Goal: Task Accomplishment & Management: Manage account settings

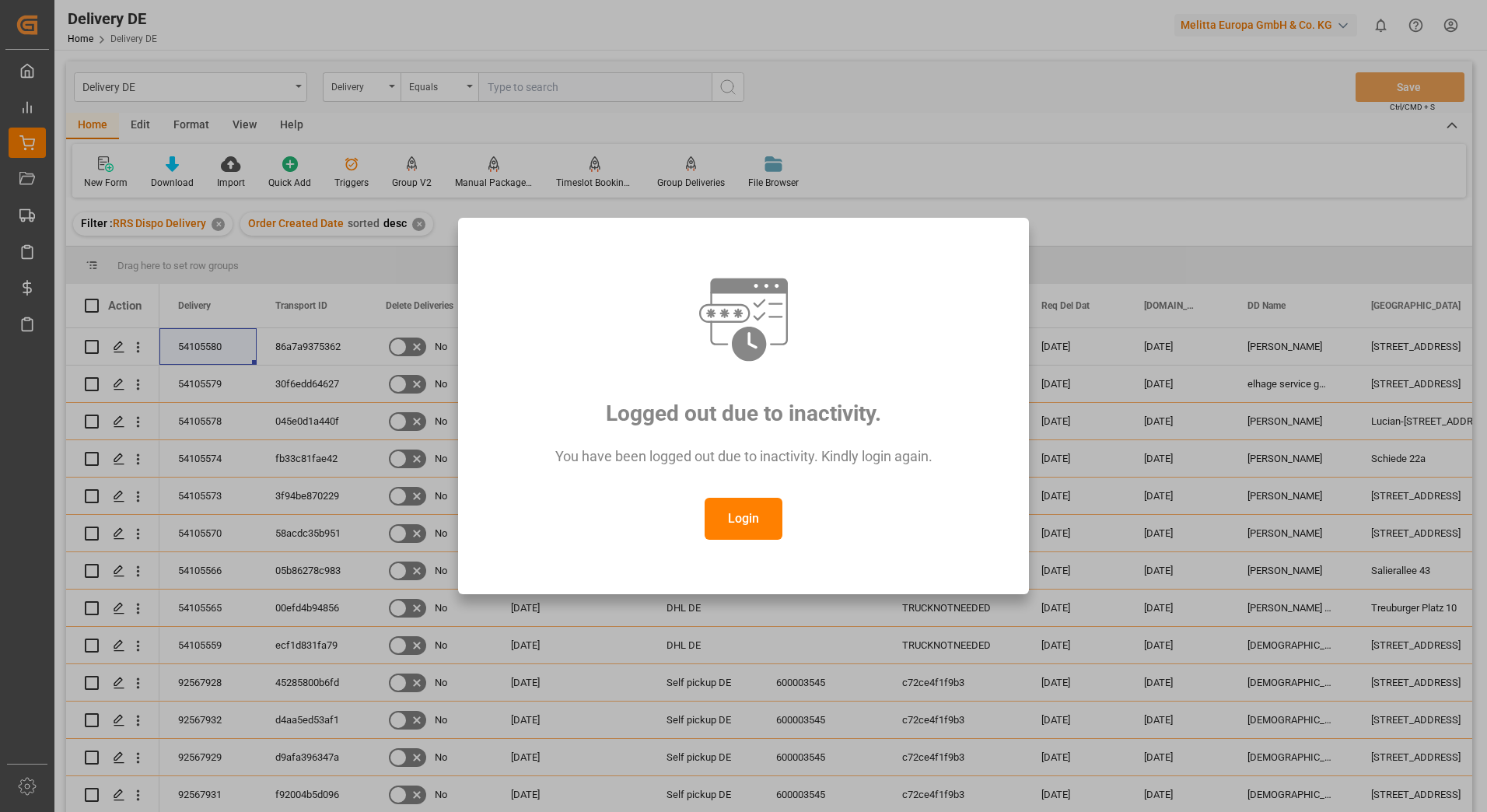
click at [735, 526] on button "Login" at bounding box center [744, 518] width 78 height 42
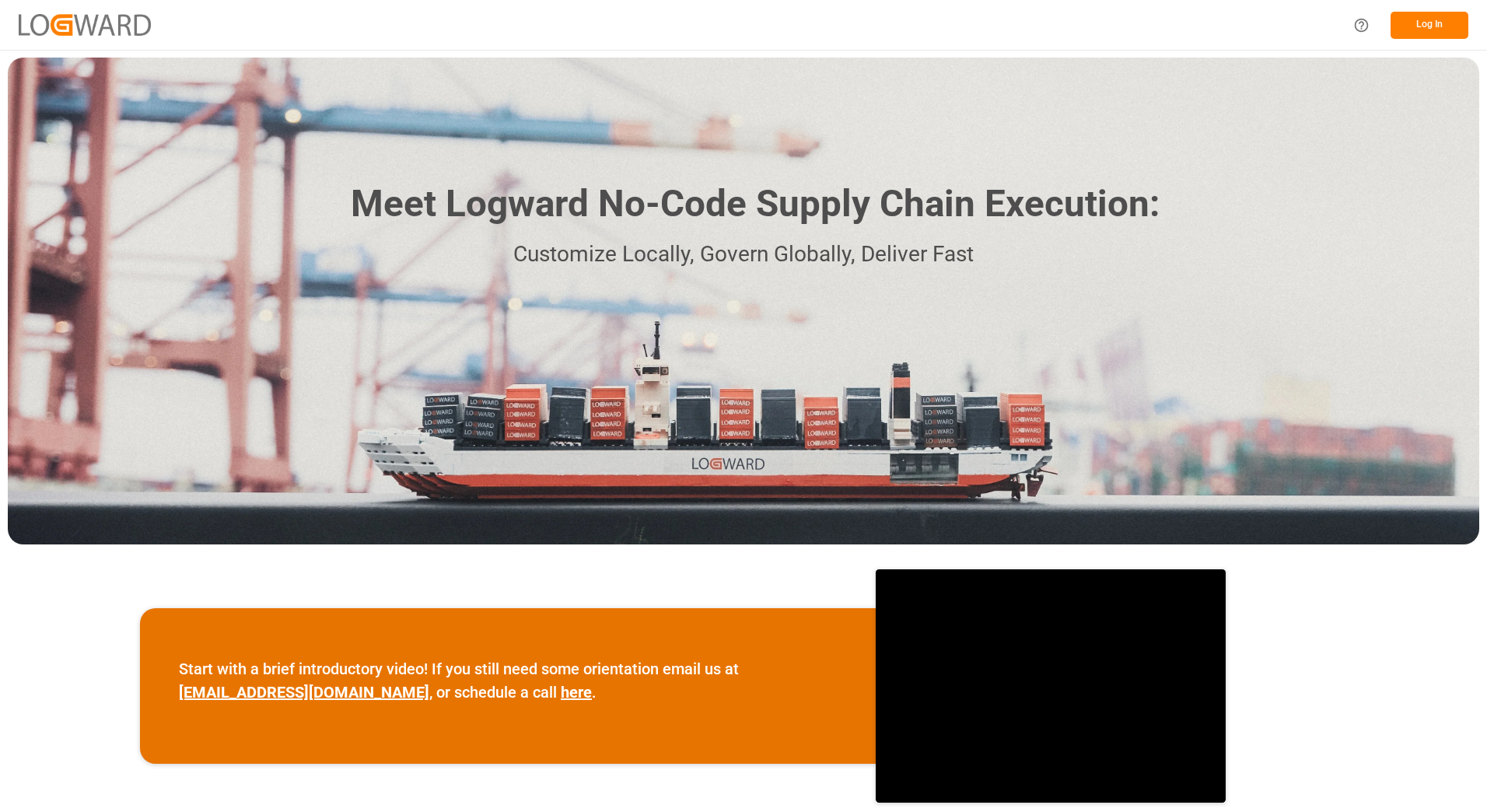
click at [1432, 31] on button "Log In" at bounding box center [1429, 24] width 78 height 27
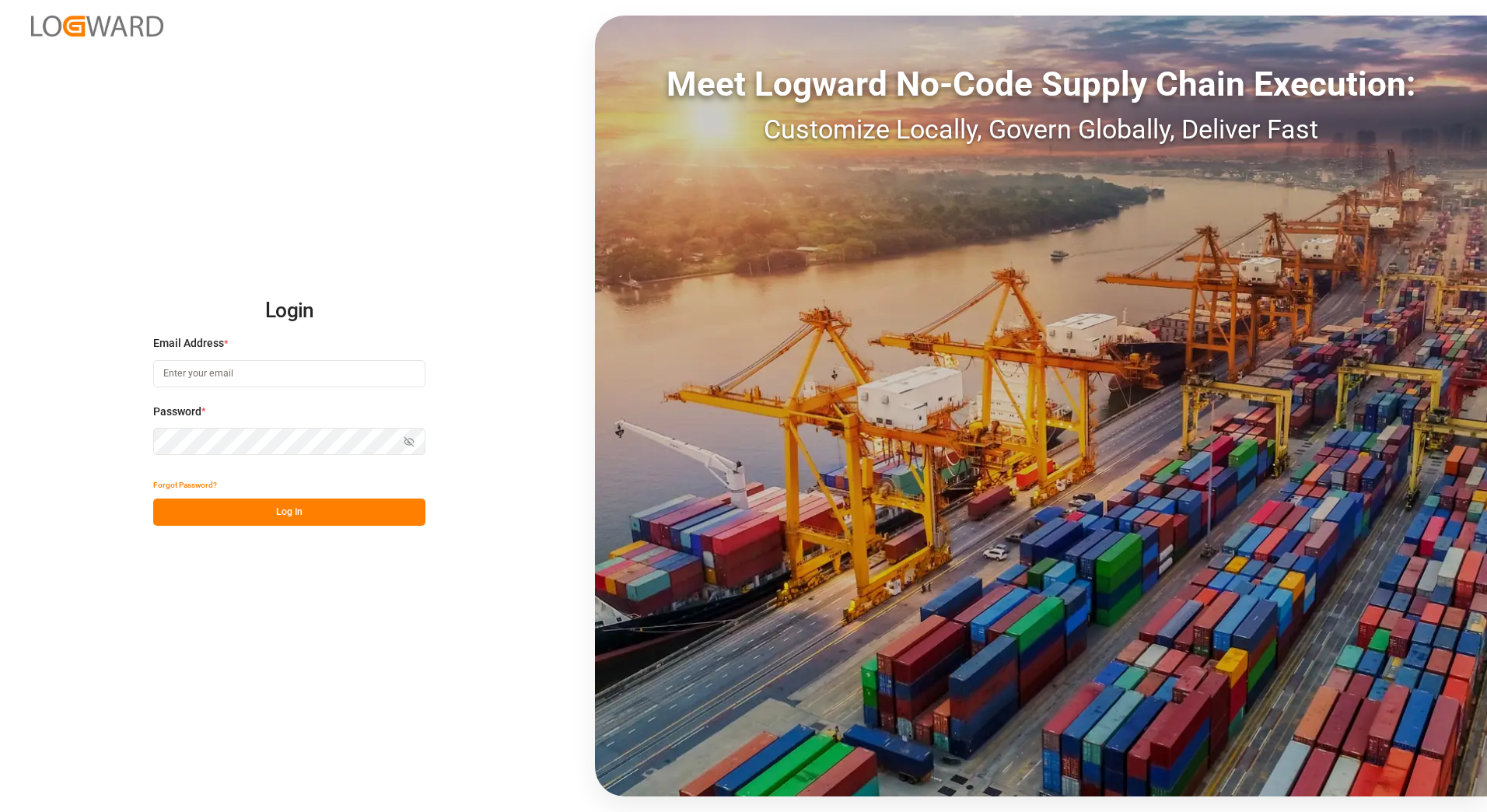
click at [224, 371] on input at bounding box center [290, 373] width 273 height 27
type input "[PERSON_NAME][EMAIL_ADDRESS][PERSON_NAME][DOMAIN_NAME]"
click at [241, 511] on button "Log In" at bounding box center [290, 512] width 273 height 27
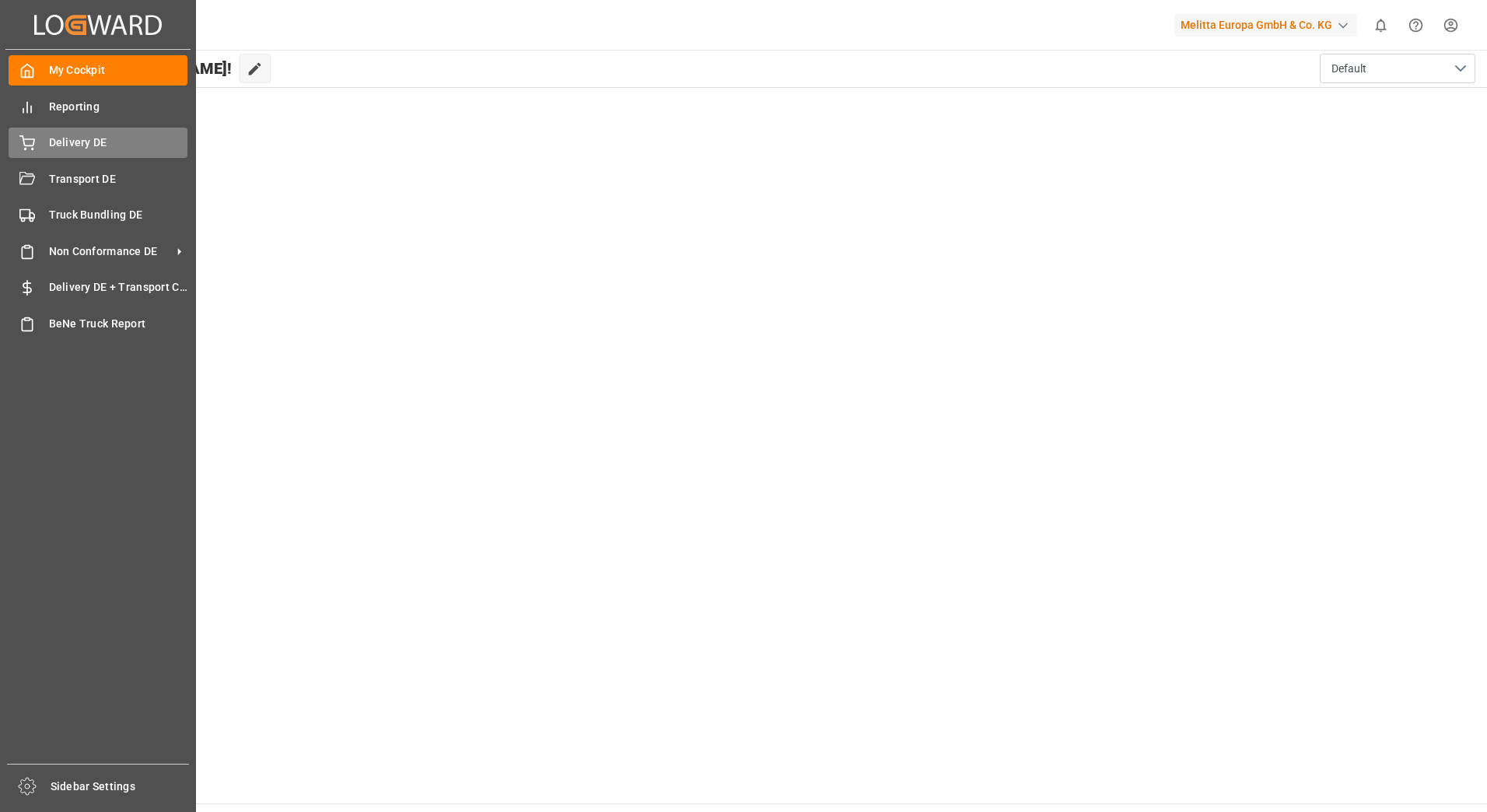
click at [33, 140] on icon at bounding box center [27, 141] width 14 height 10
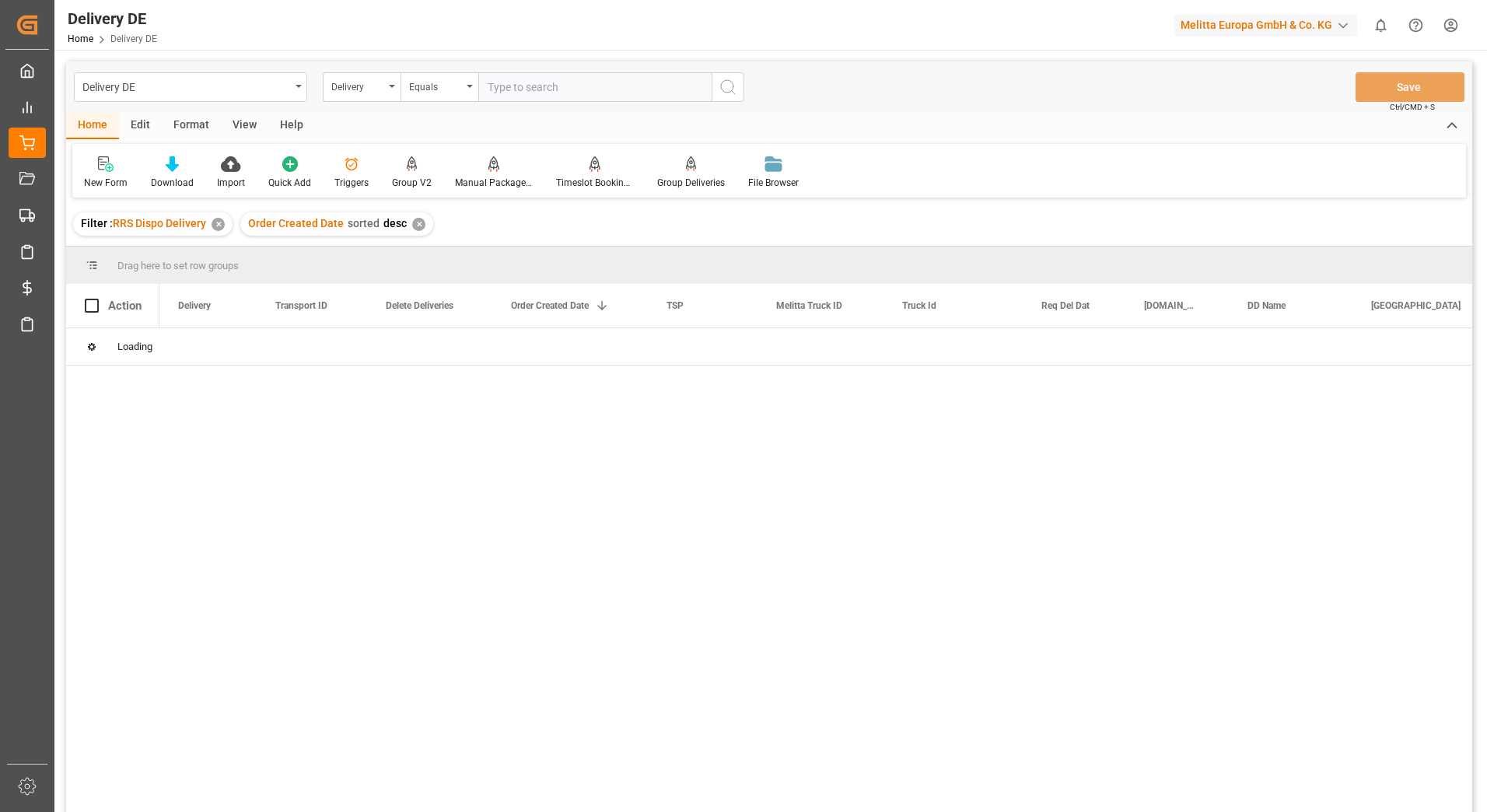
click at [541, 86] on input "text" at bounding box center [595, 87] width 233 height 29
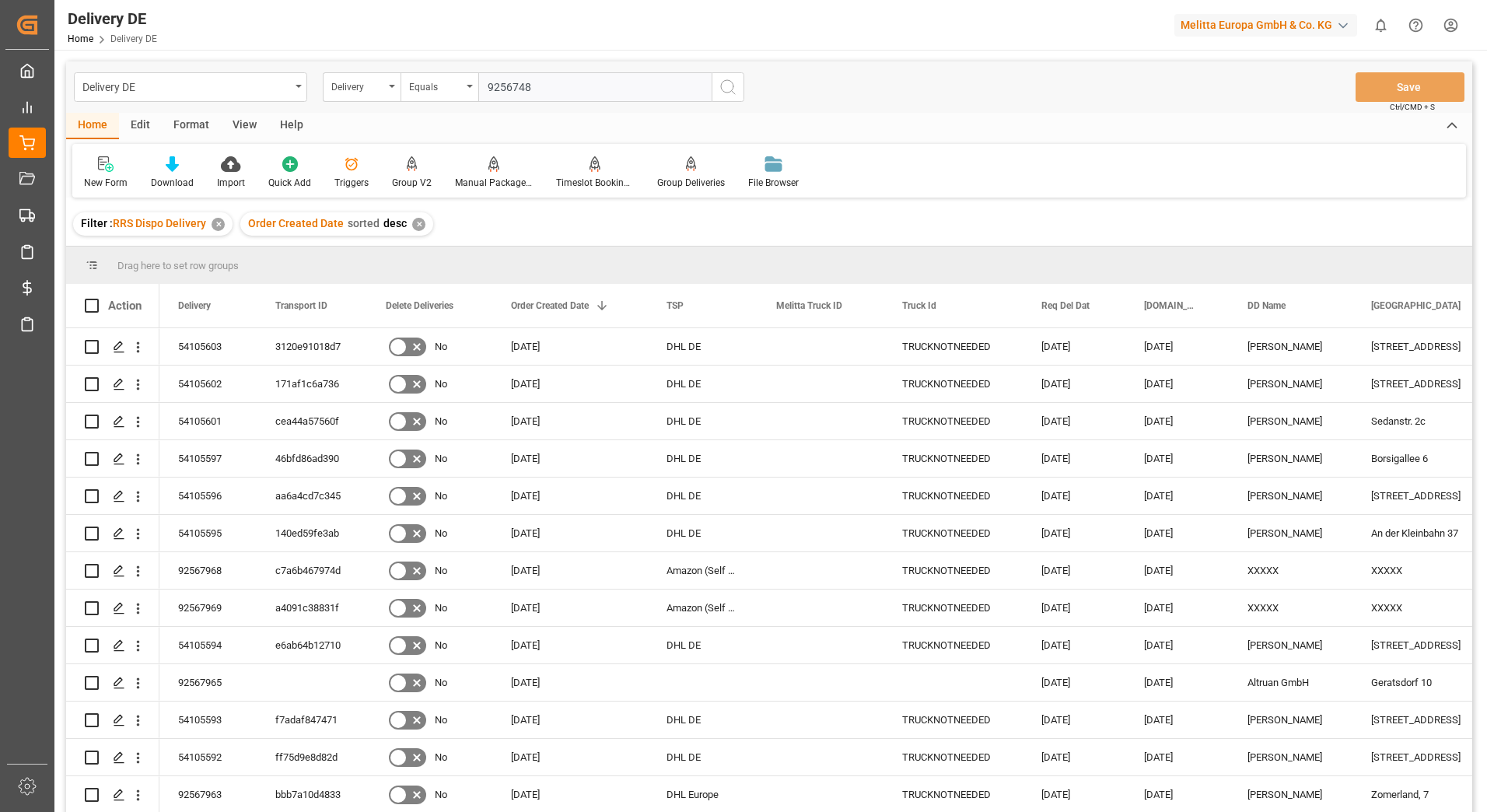
type input "92567487"
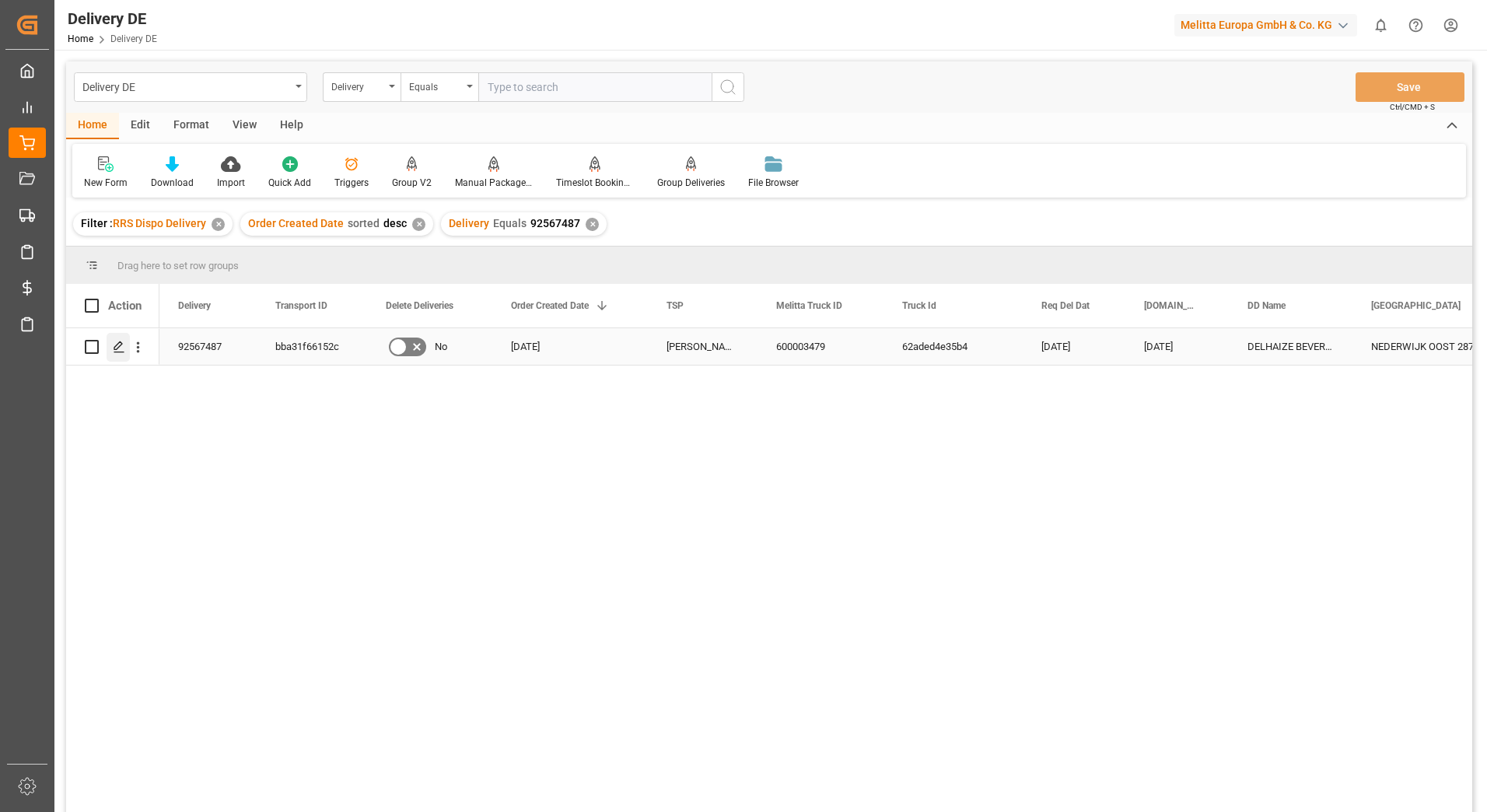
click at [119, 353] on line "Press SPACE to select this row." at bounding box center [118, 353] width 9 height 0
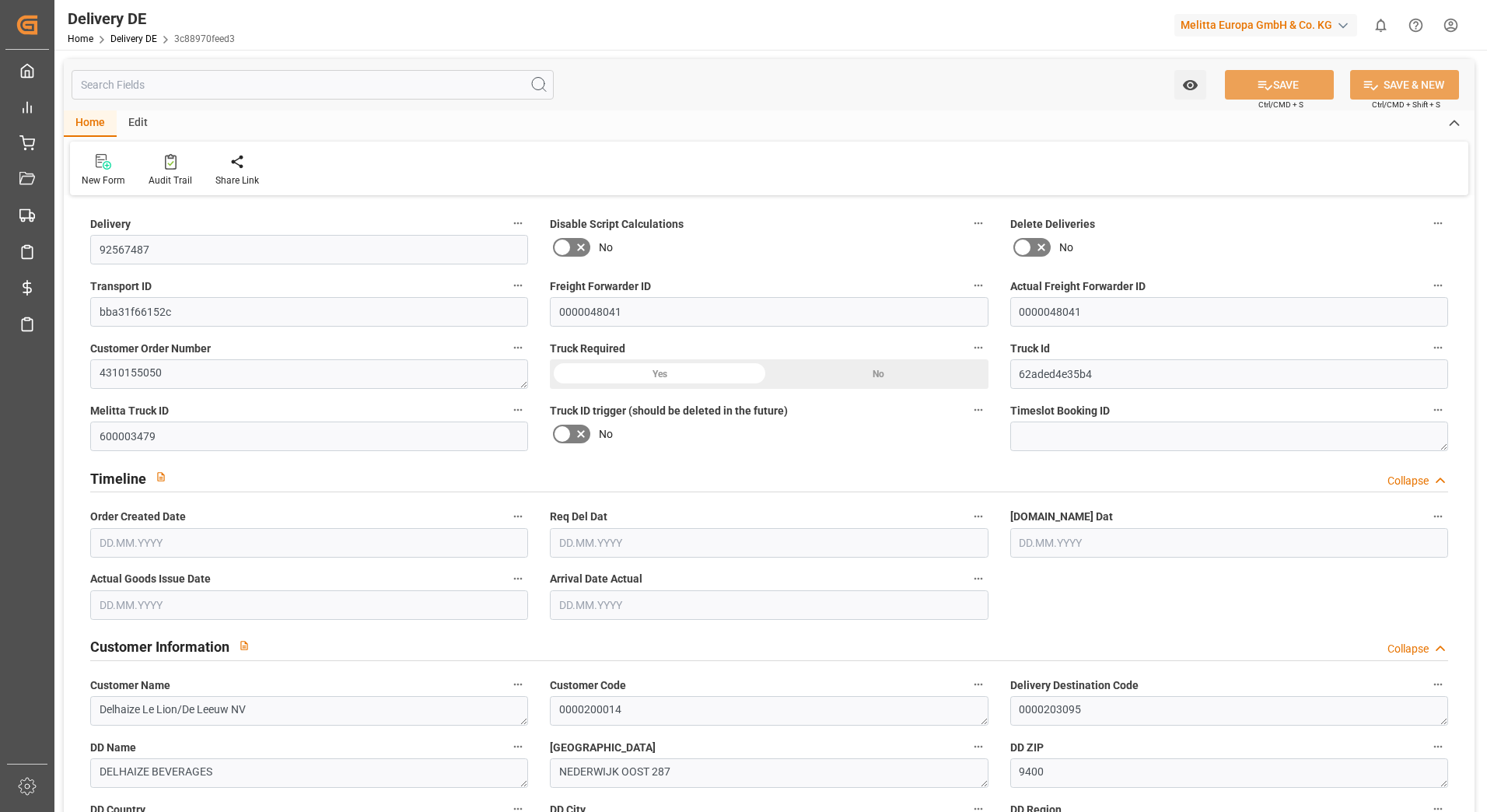
type input "4"
type input "3.75"
type input "855.36"
type input "1188"
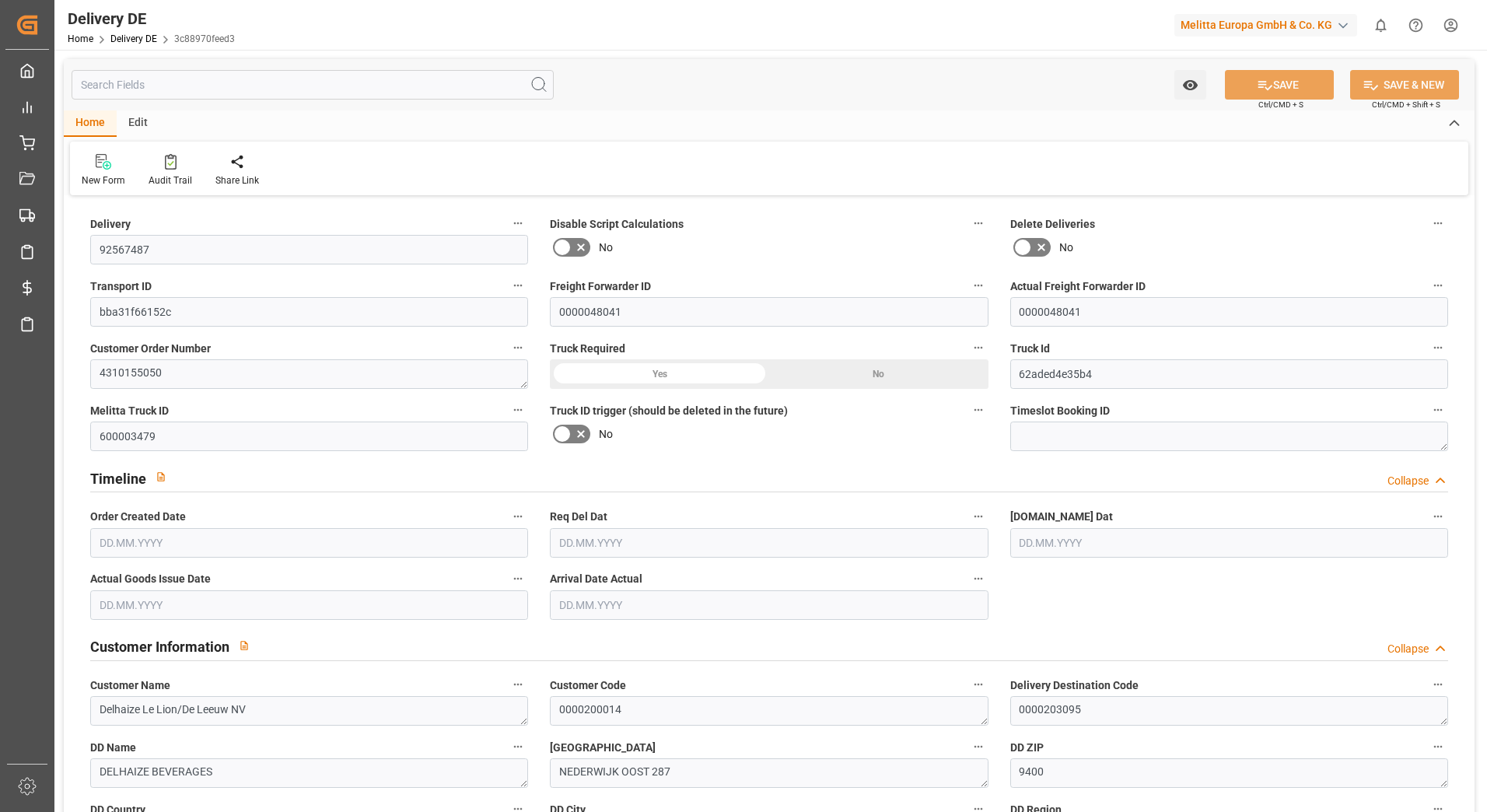
type input "6572.16"
type input "[DATE]"
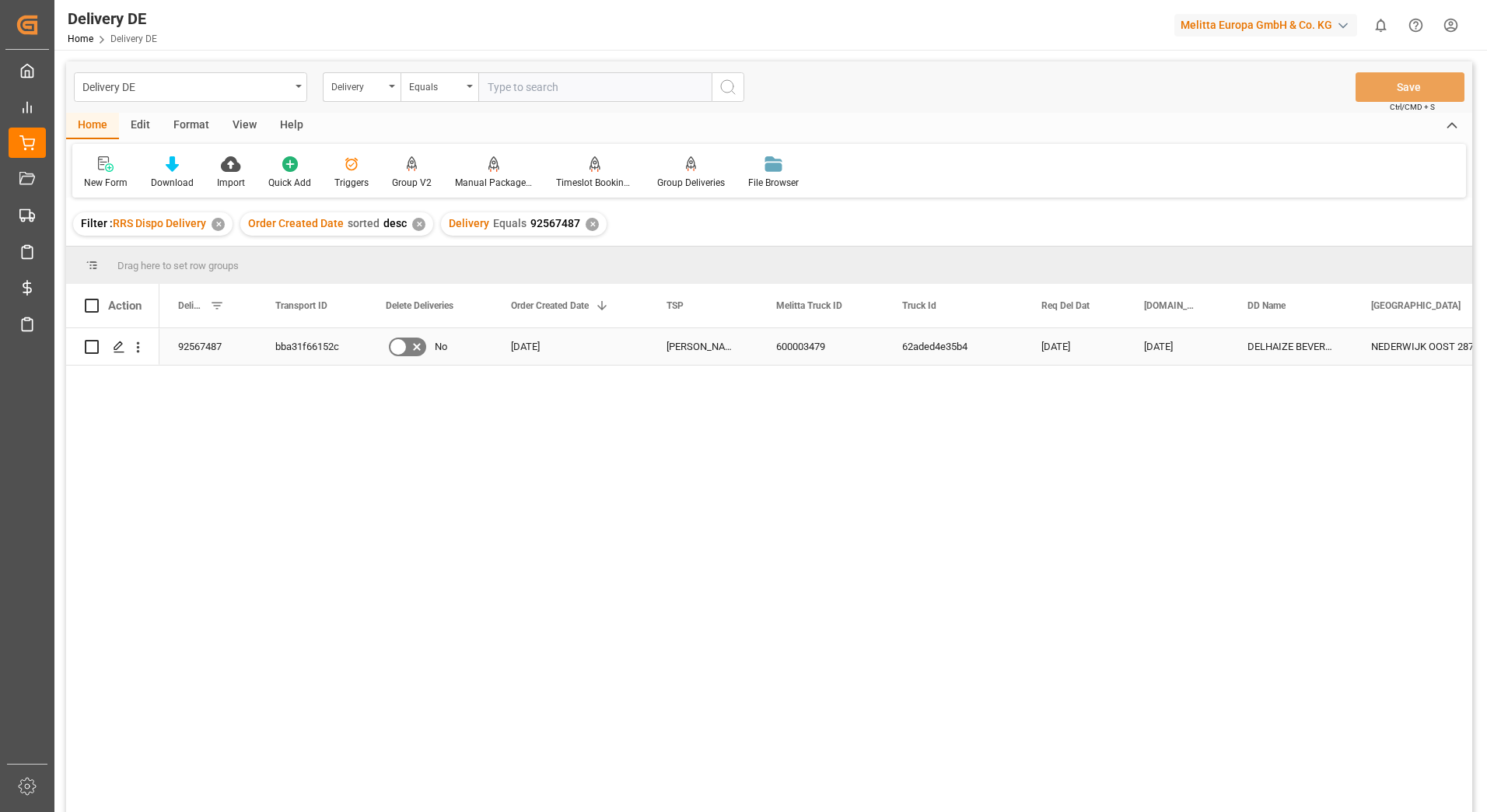
click at [322, 355] on div "bba31f66152c" at bounding box center [312, 346] width 110 height 37
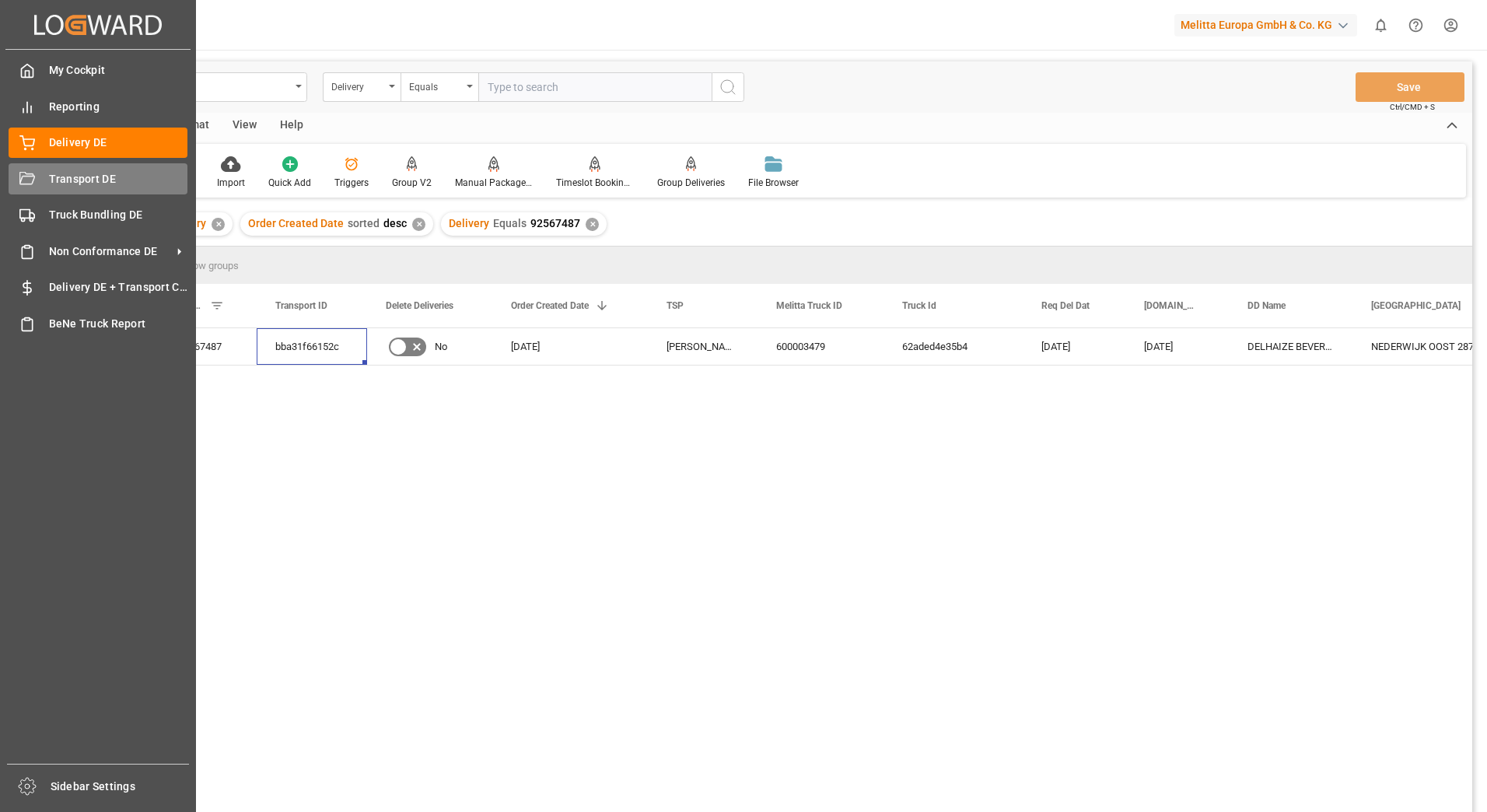
click at [42, 175] on div "Transport DE Transport DE" at bounding box center [97, 178] width 179 height 30
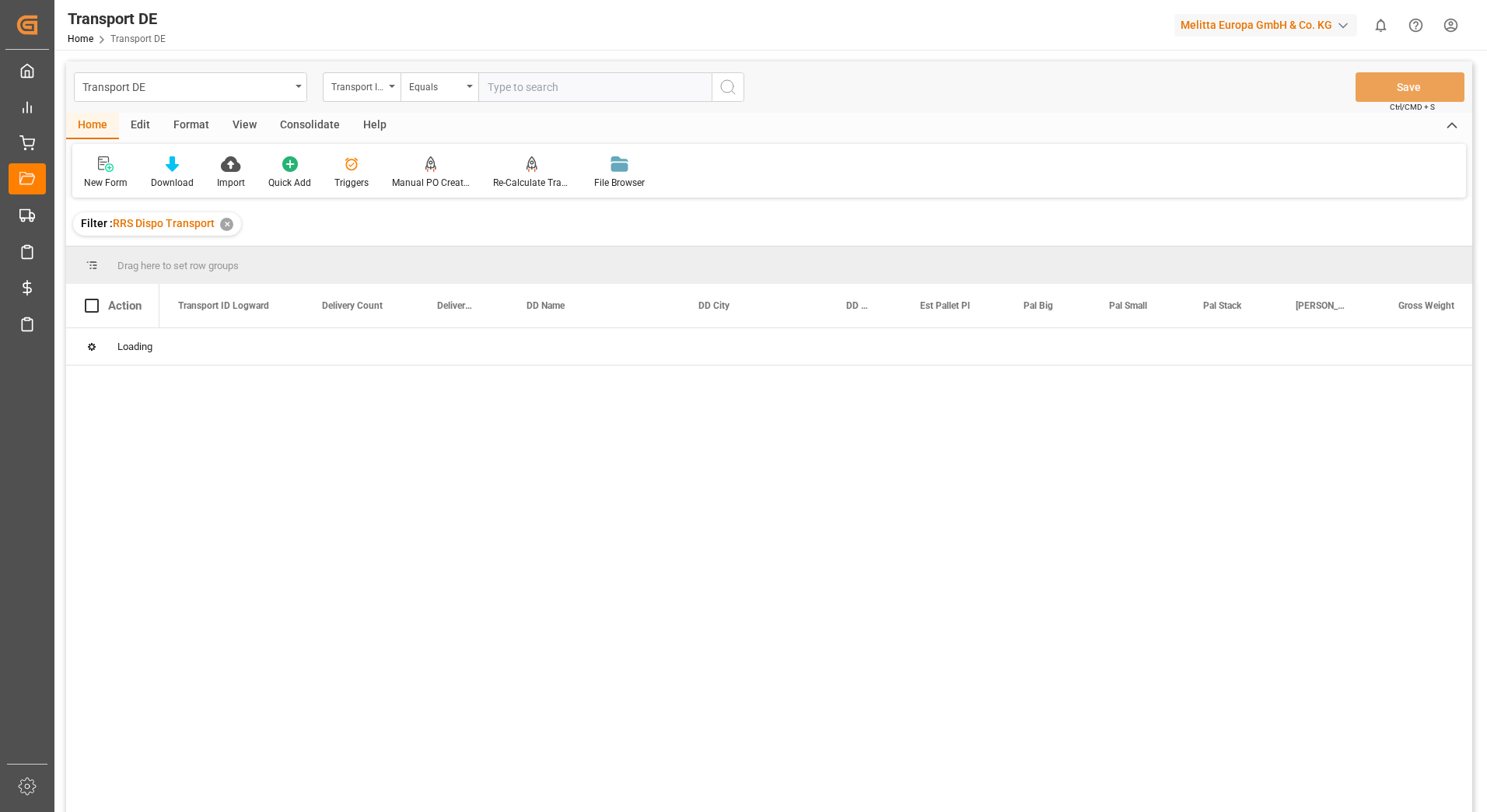
click at [520, 95] on input "text" at bounding box center [595, 87] width 233 height 29
paste input "bba31f66152c"
type input "bba31f66152c"
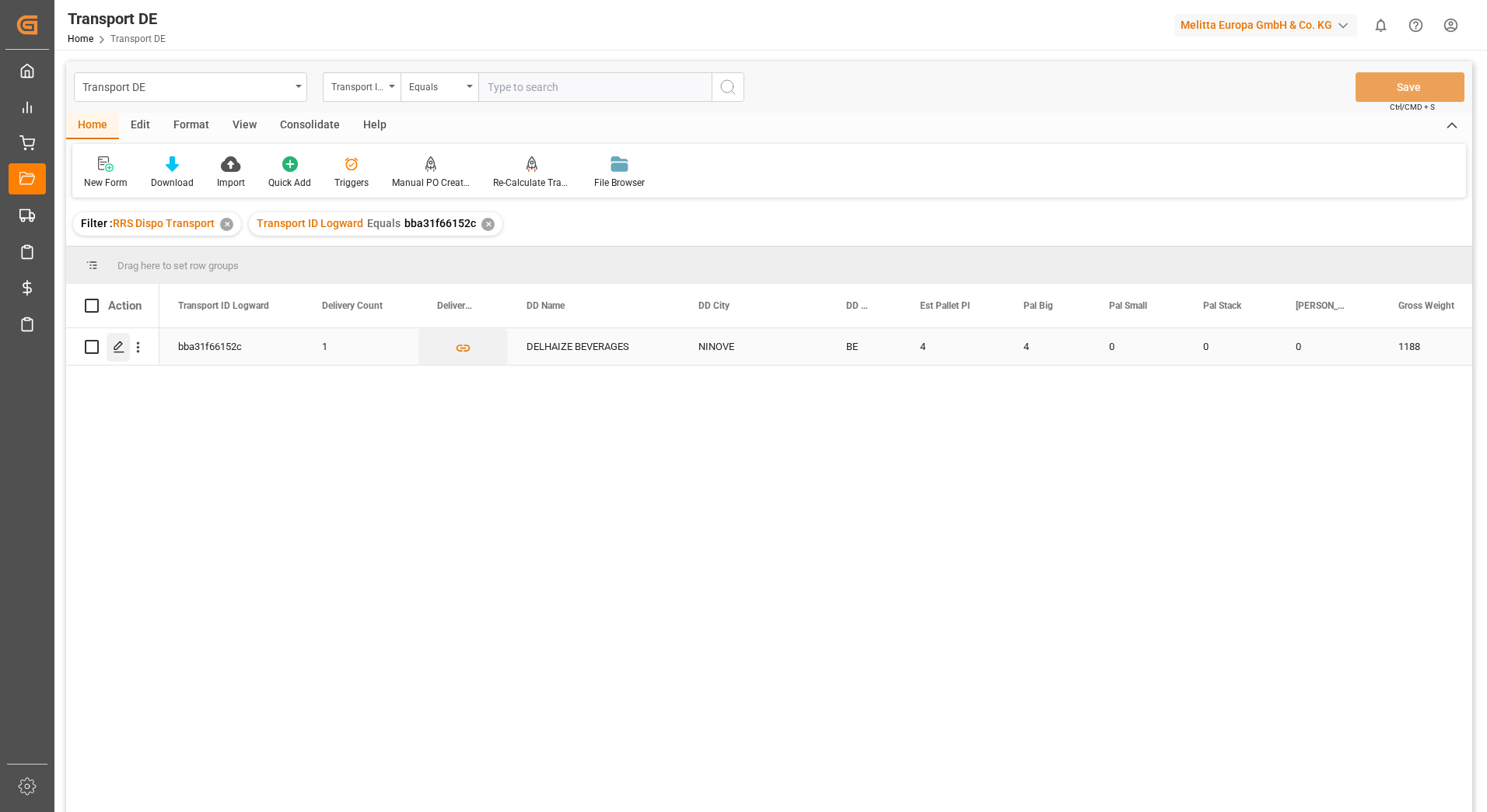
click at [116, 347] on icon "Press SPACE to select this row." at bounding box center [118, 346] width 12 height 12
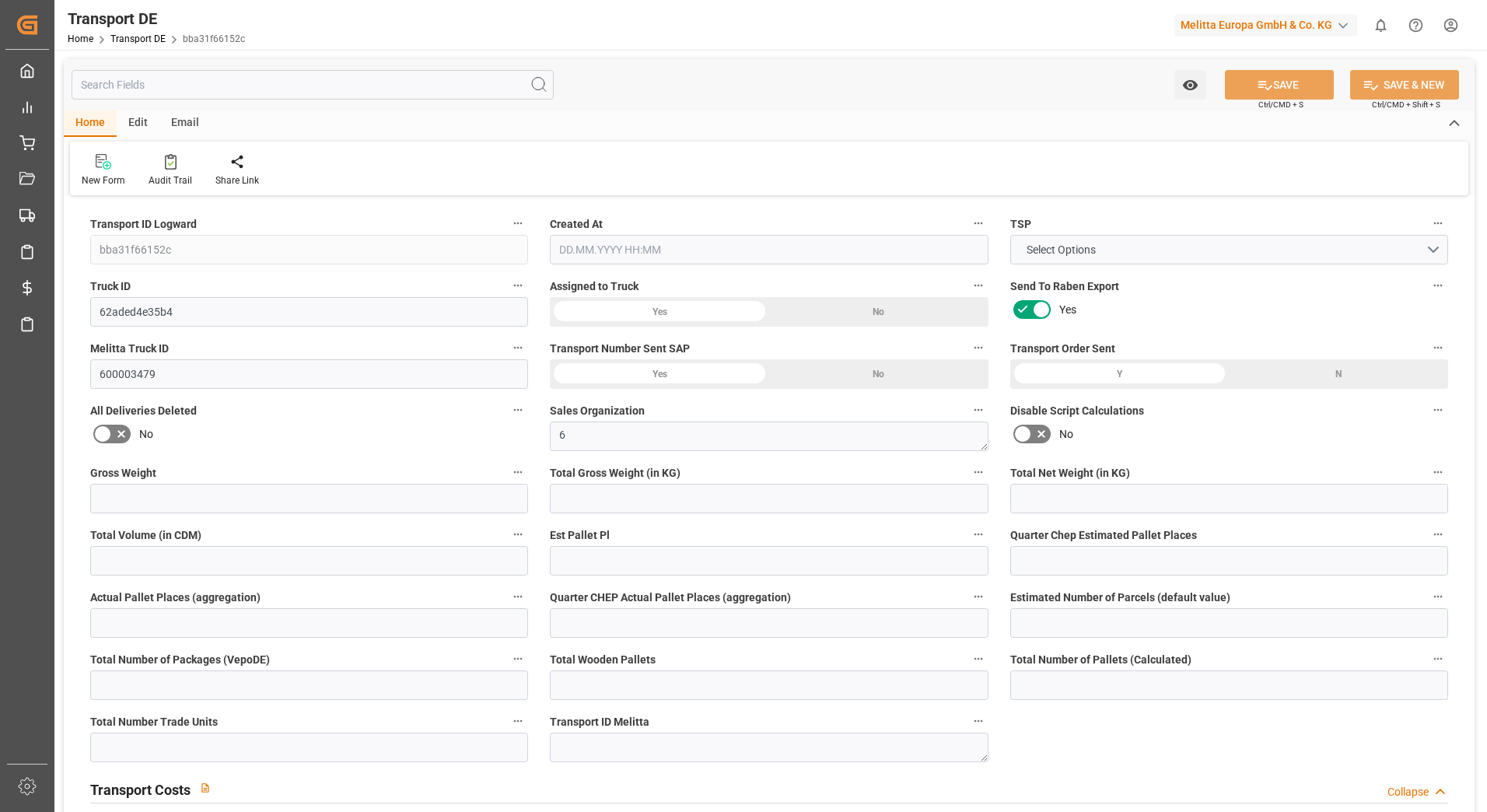
type input "1188"
type input "1084.032"
type input "855.36"
type input "6572.16"
type input "4"
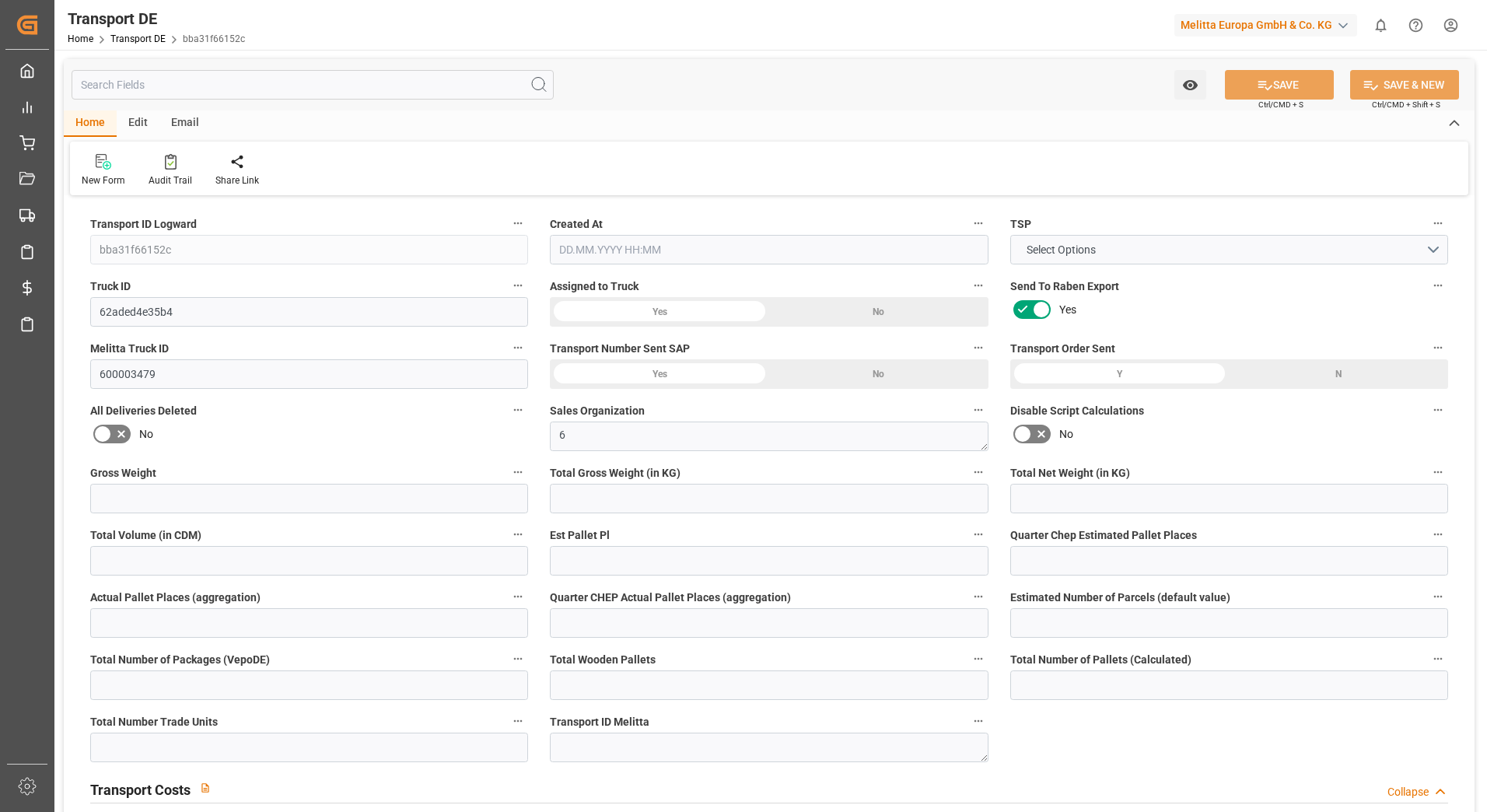
type input "0"
type input "3.75"
type input "0"
type input "1"
type input "4"
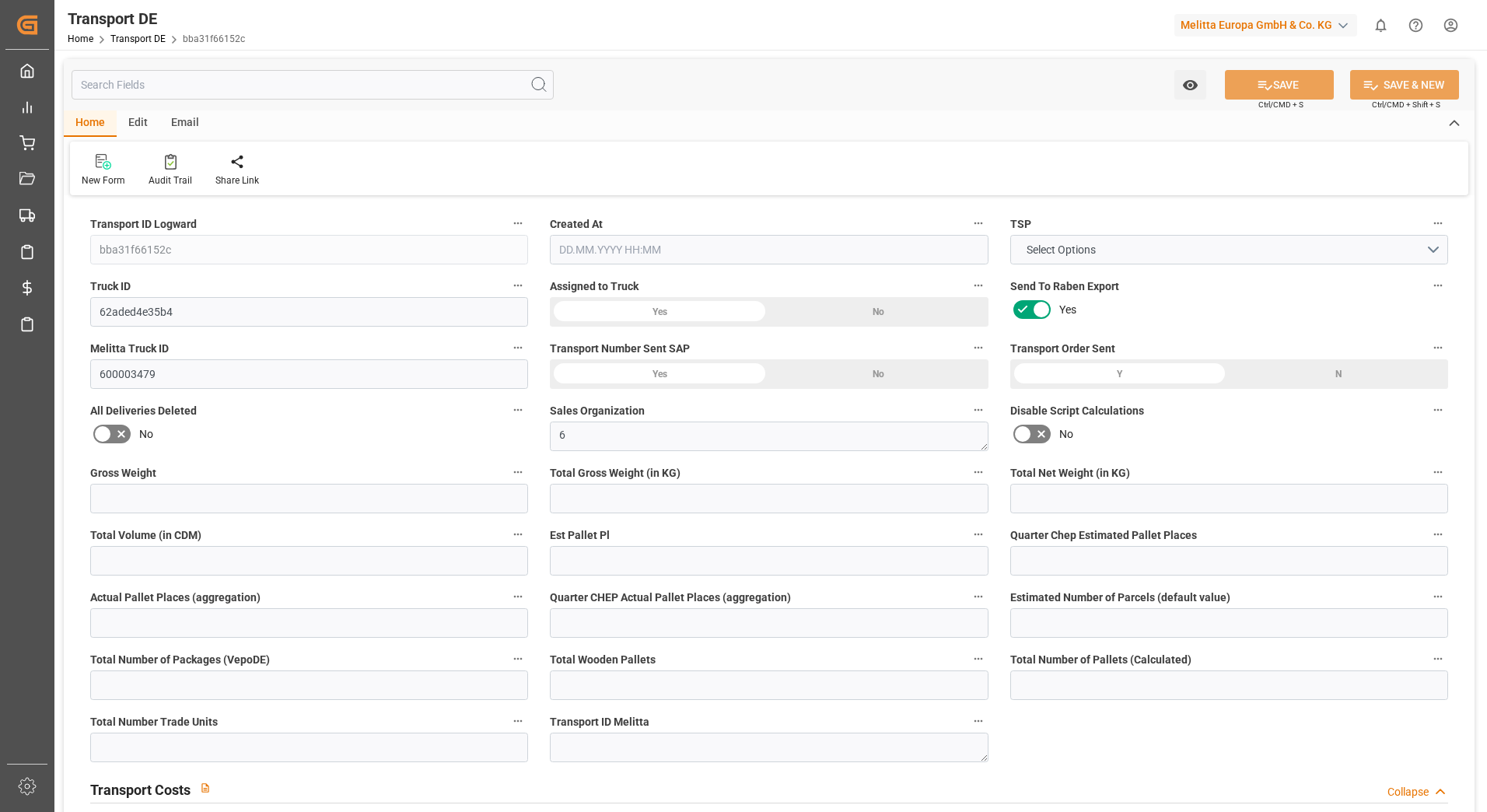
type input "4"
type input "0"
type input "288"
type input "0"
type input "212.21"
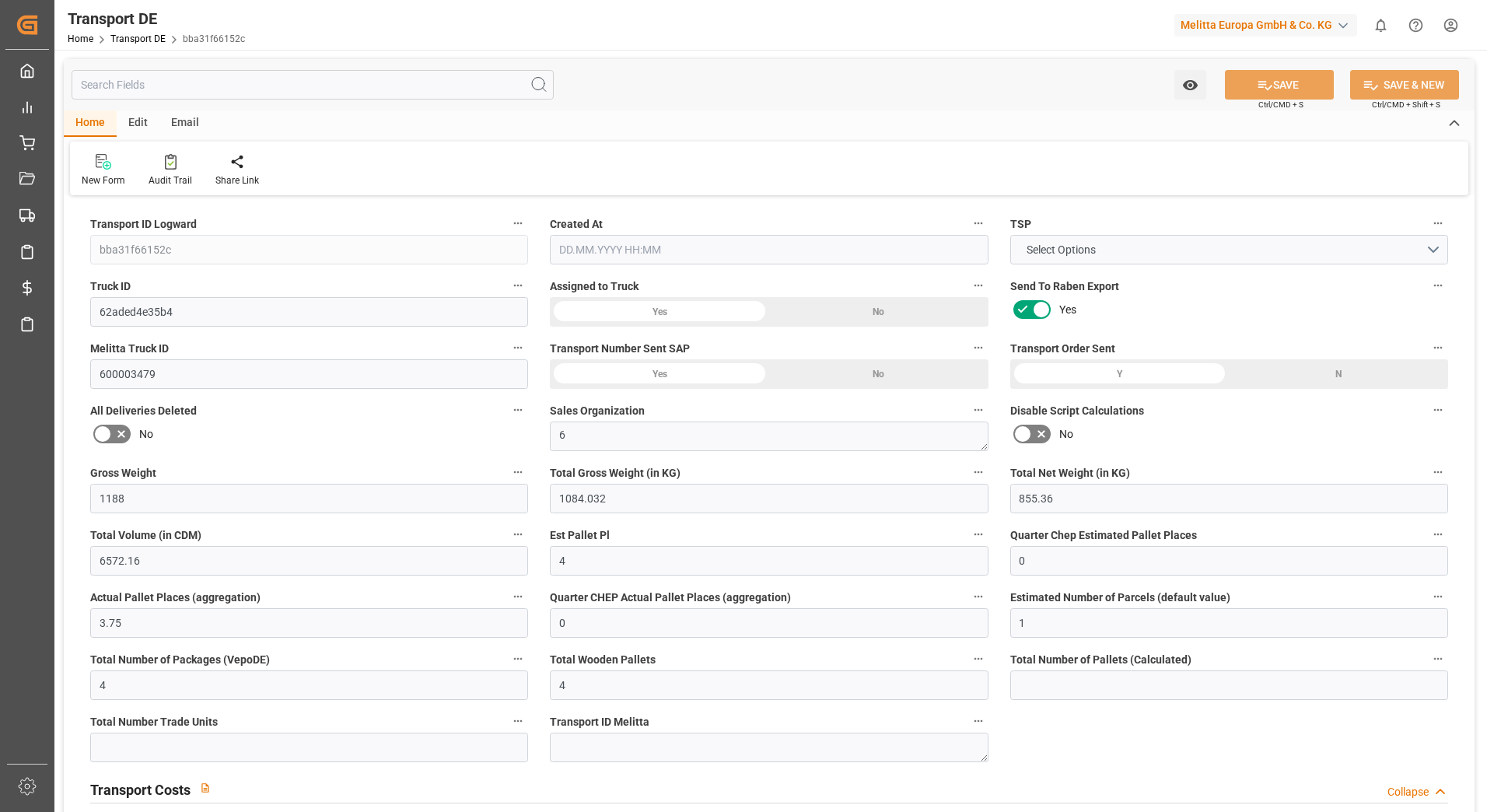
type input "3.039"
type input "212.21"
type input "208.5812"
type input "94"
type input "0"
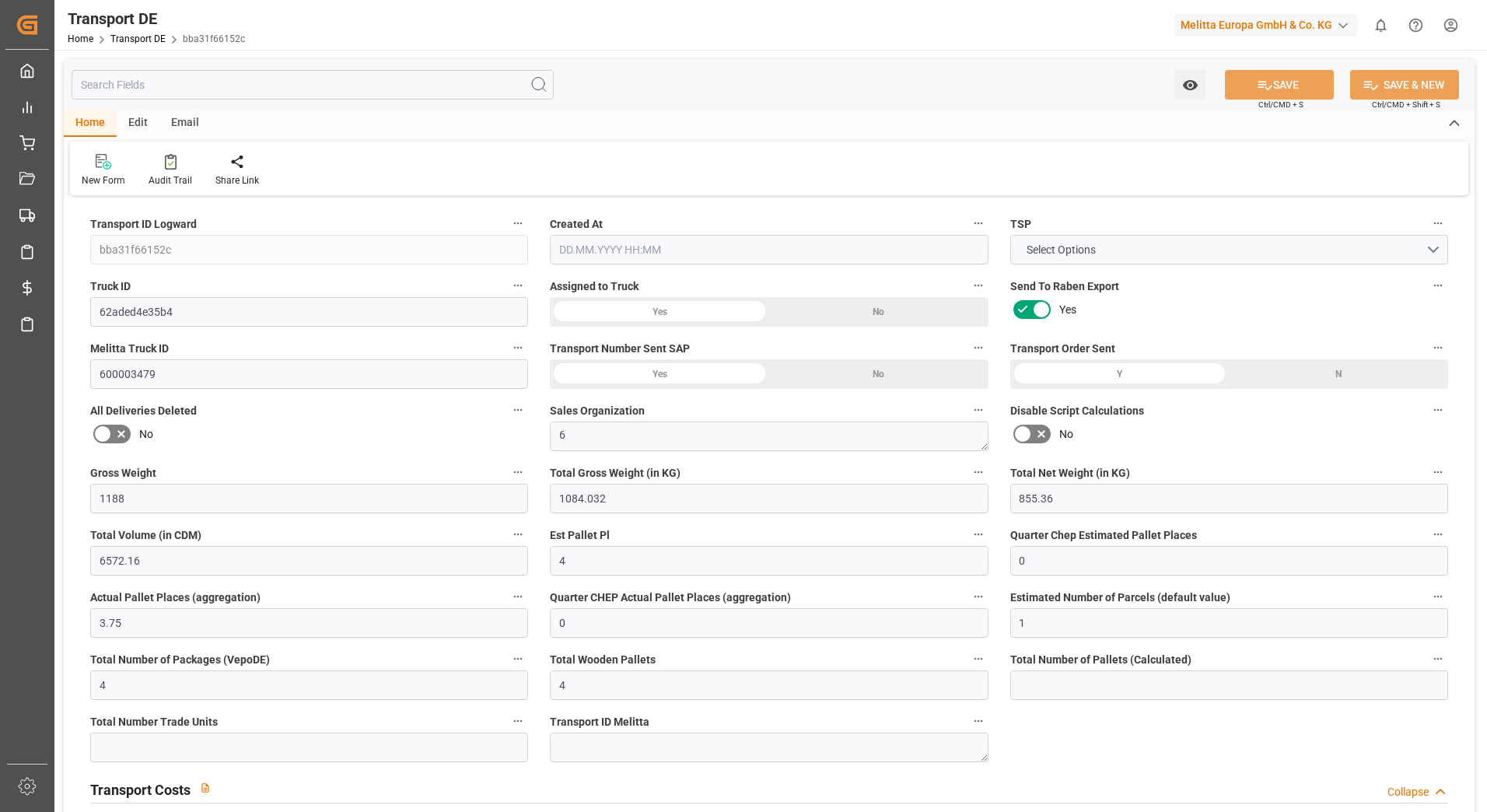
type input "0"
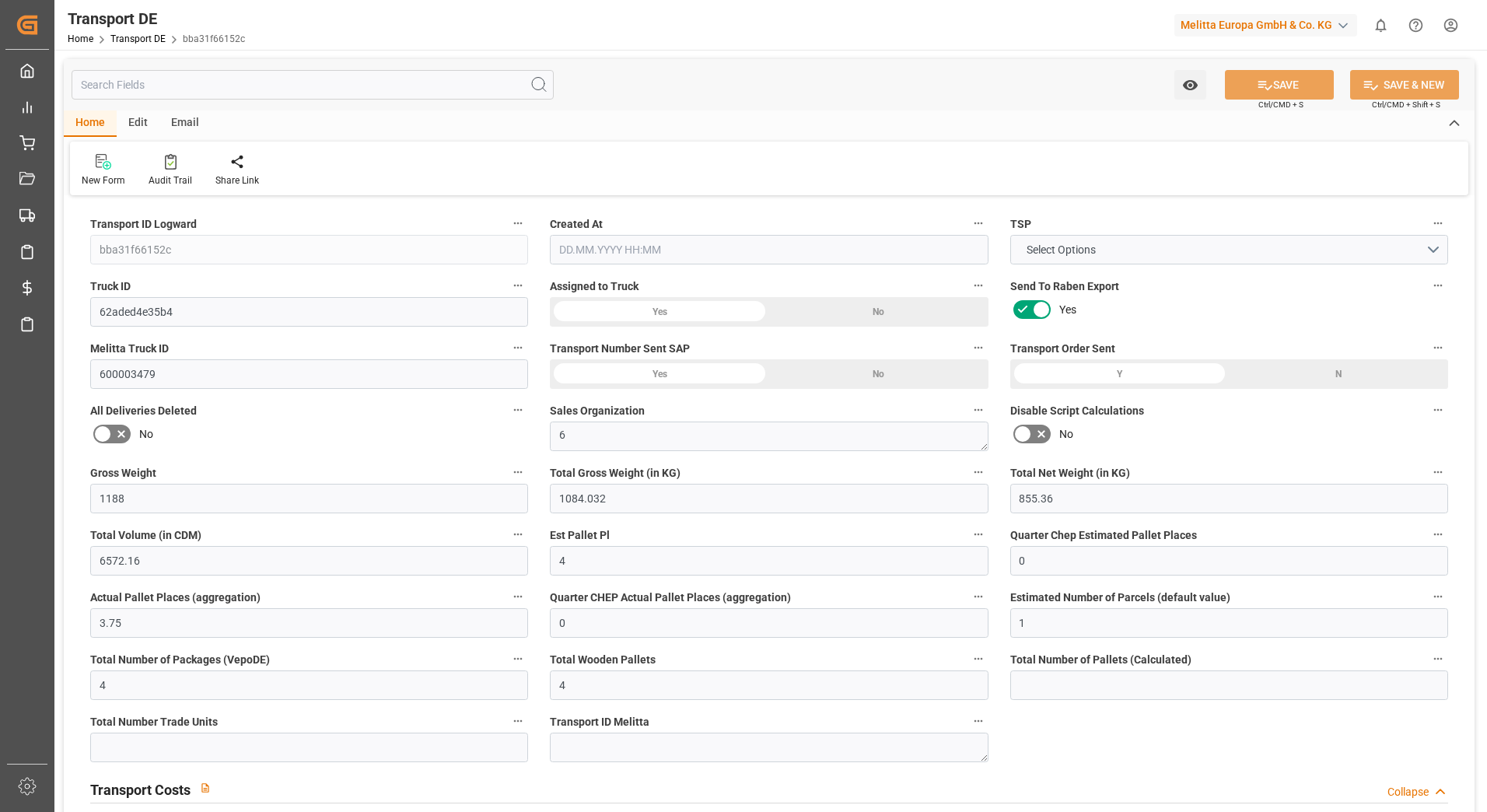
type input "0"
type input "-3.6288"
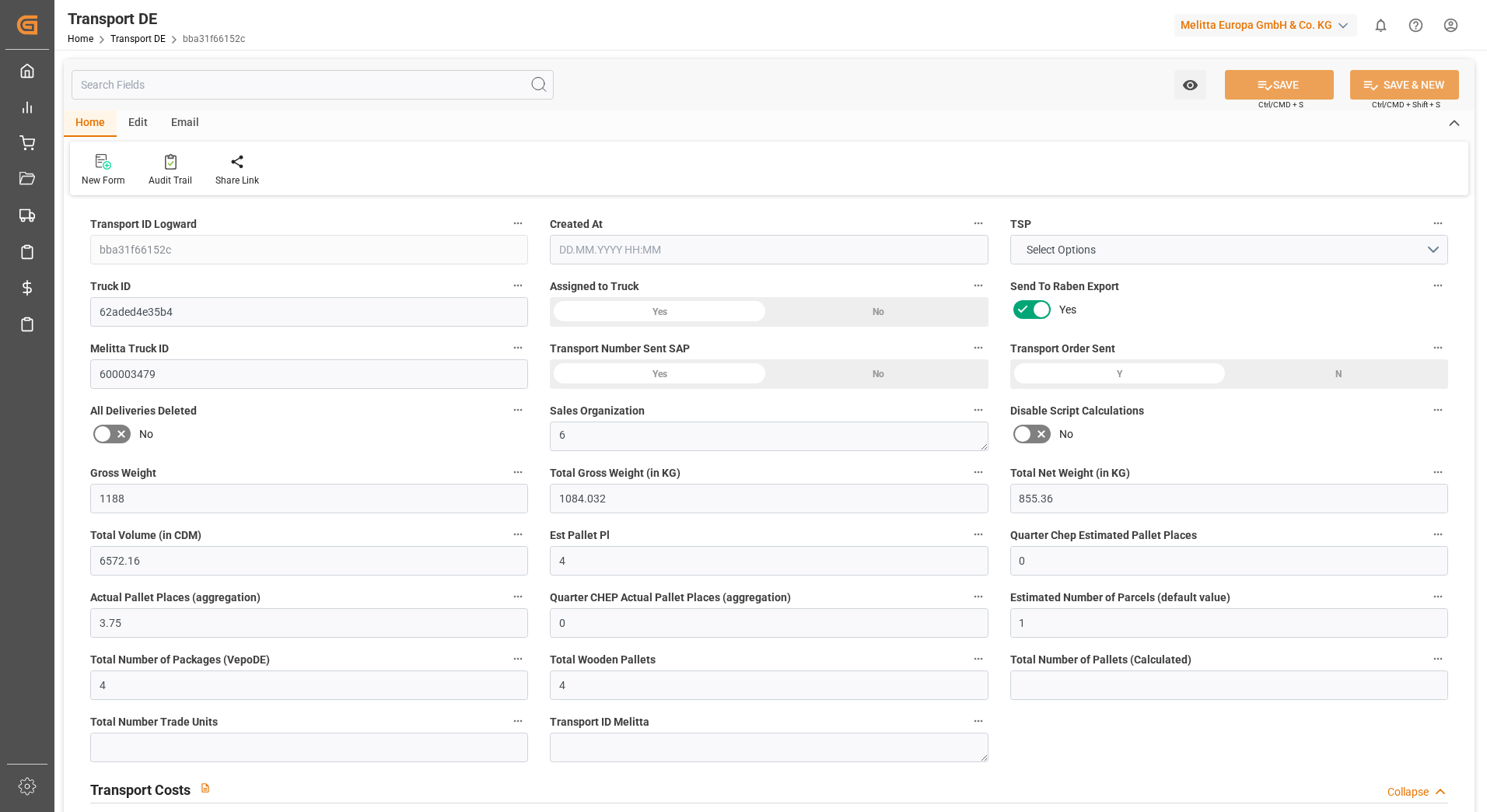
type input "0"
type input "1084.032"
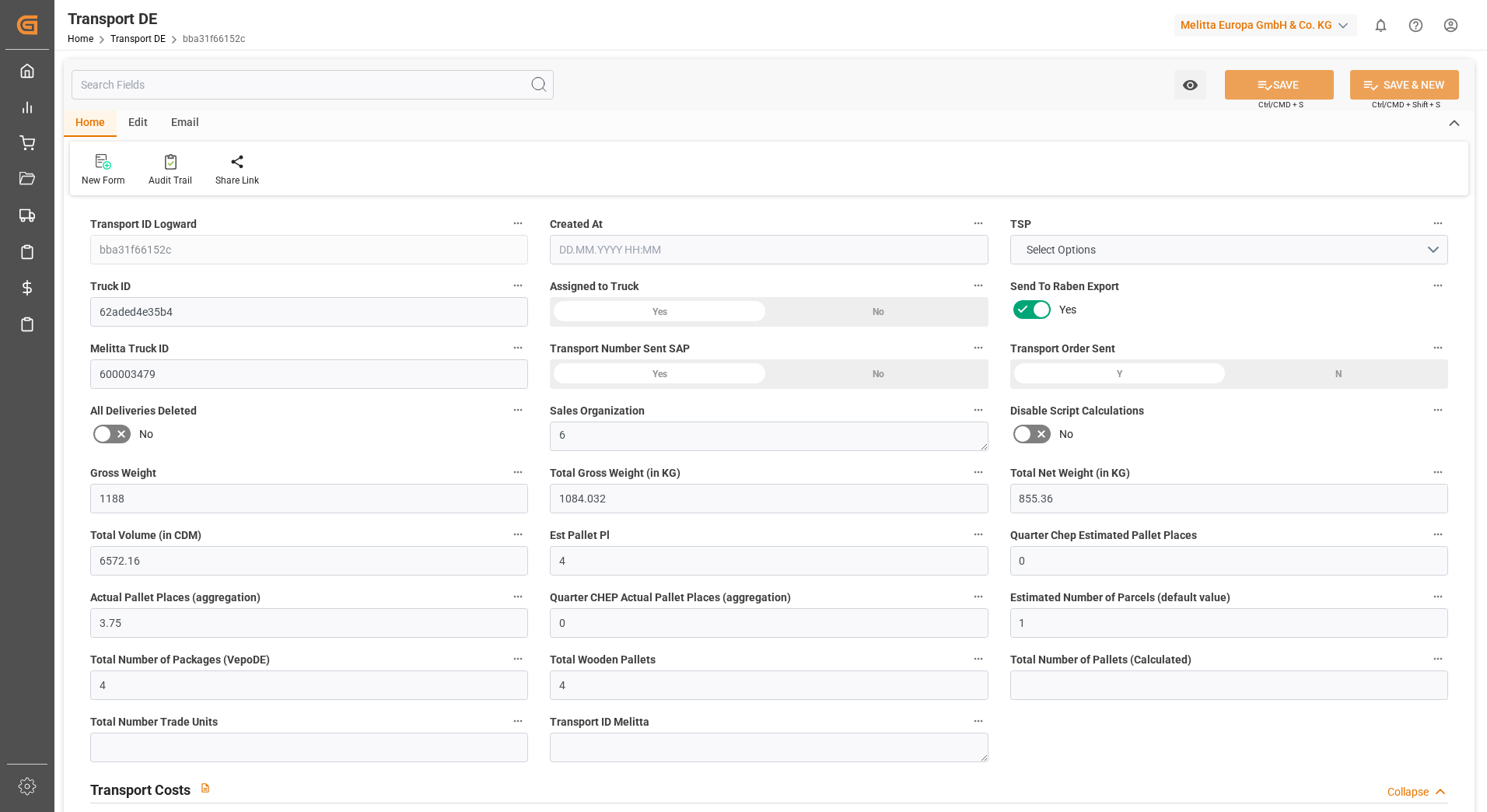
type input "4710.8598"
type input "21"
type input "35"
type input "4"
type input "0"
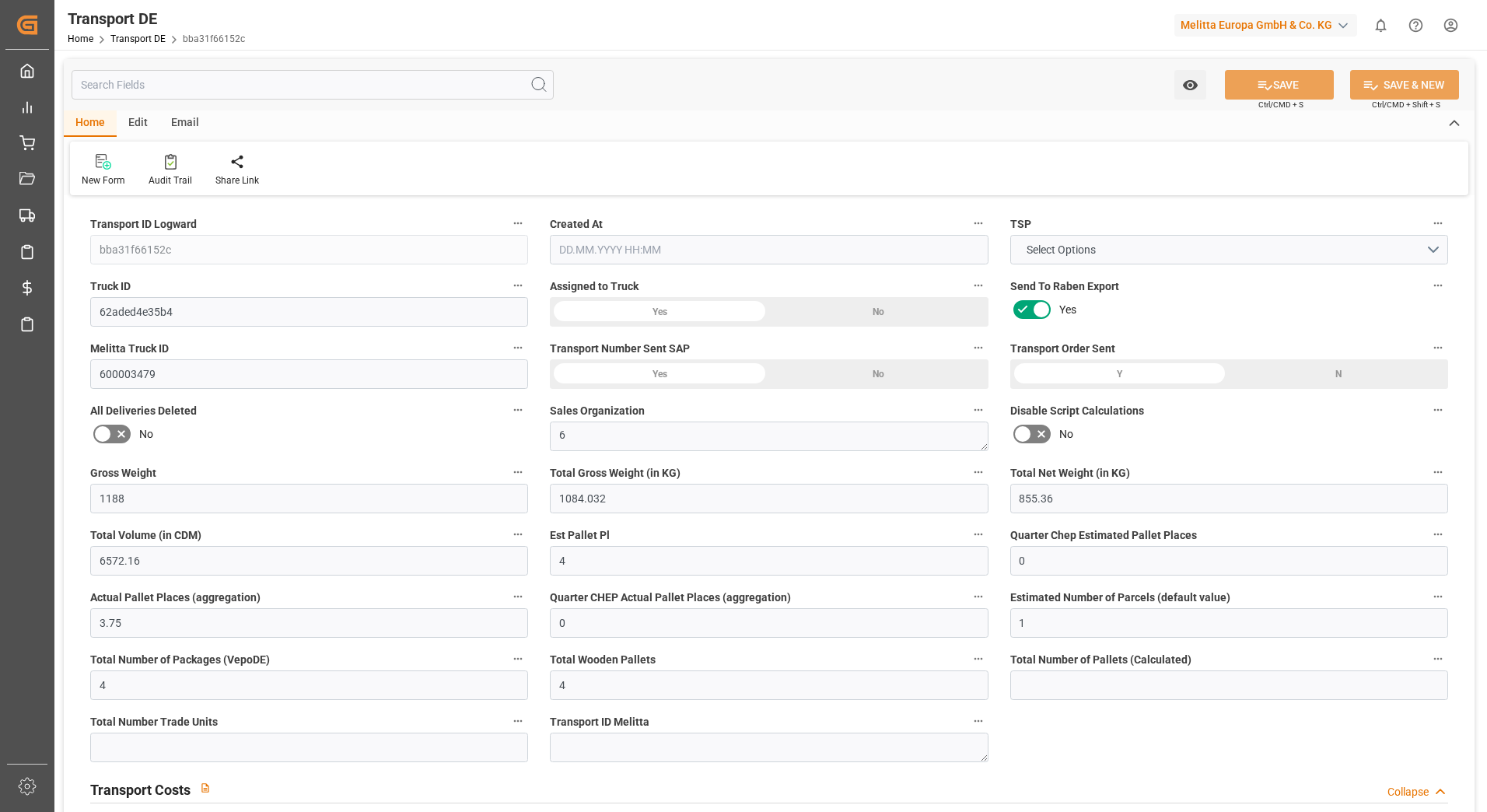
type input "0"
type input "1"
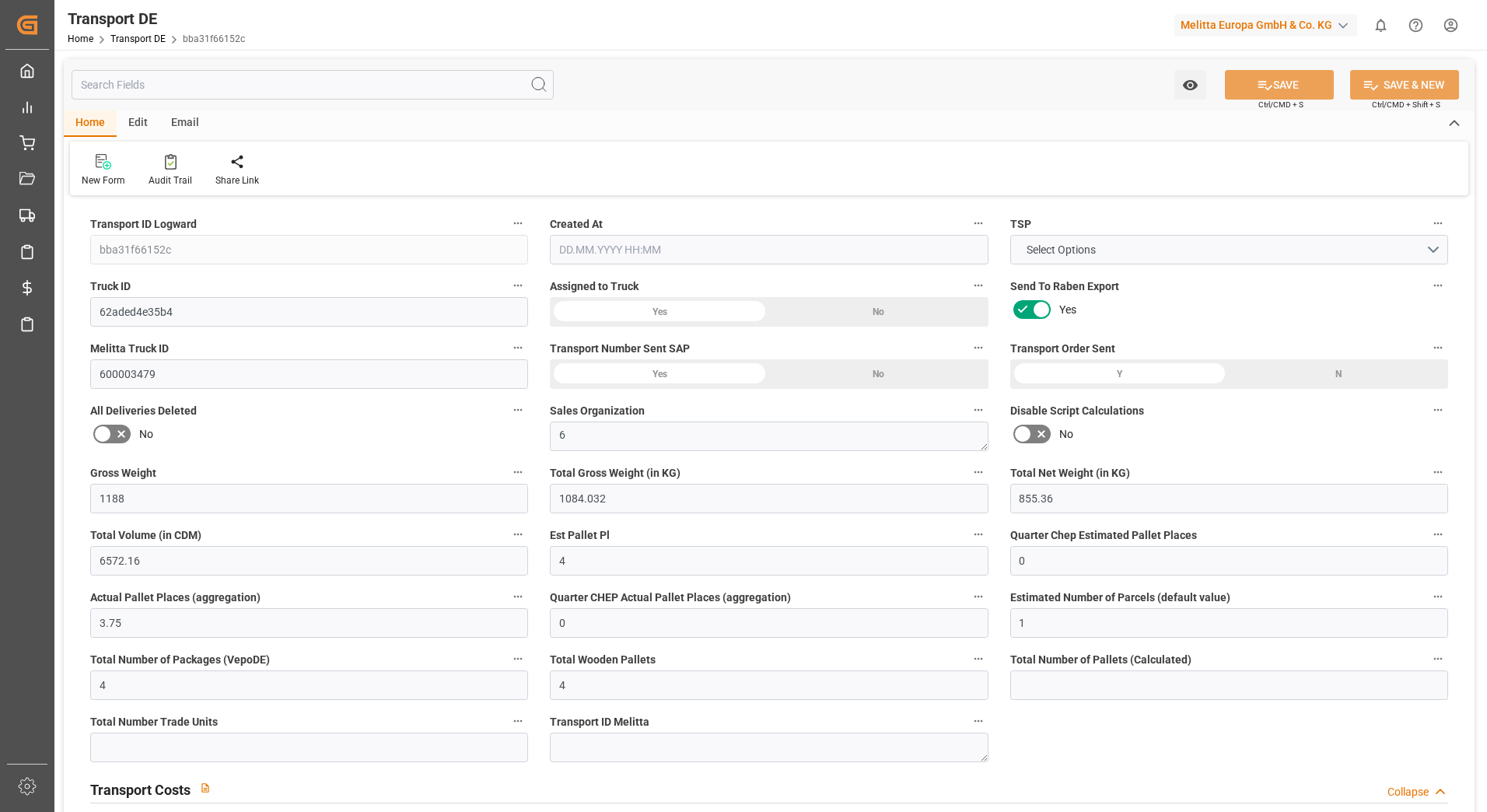
type input "0"
type input "288"
type input "211.6202"
type input "208.5812"
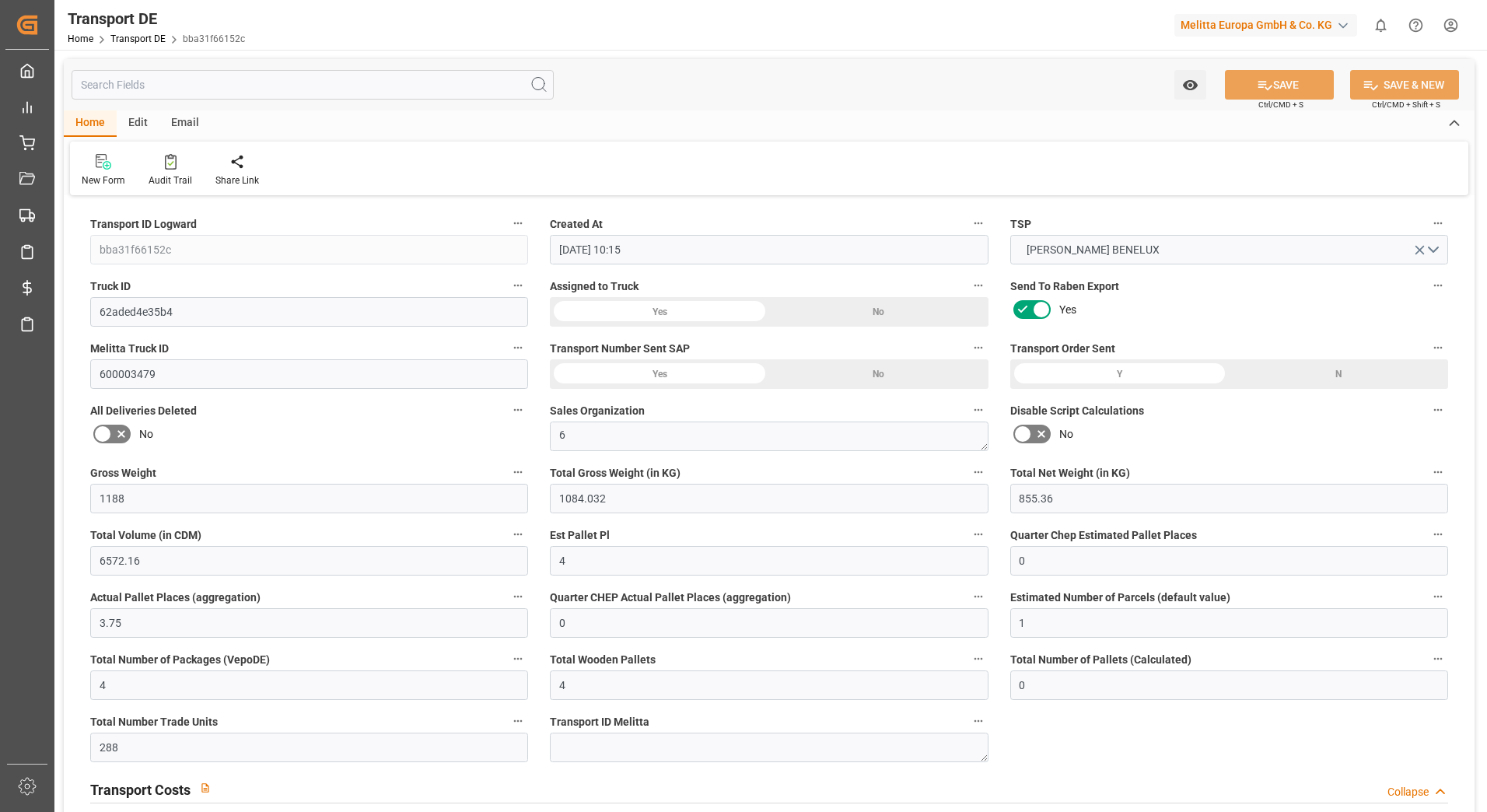
type input "[DATE] 10:15"
type input "[DATE]"
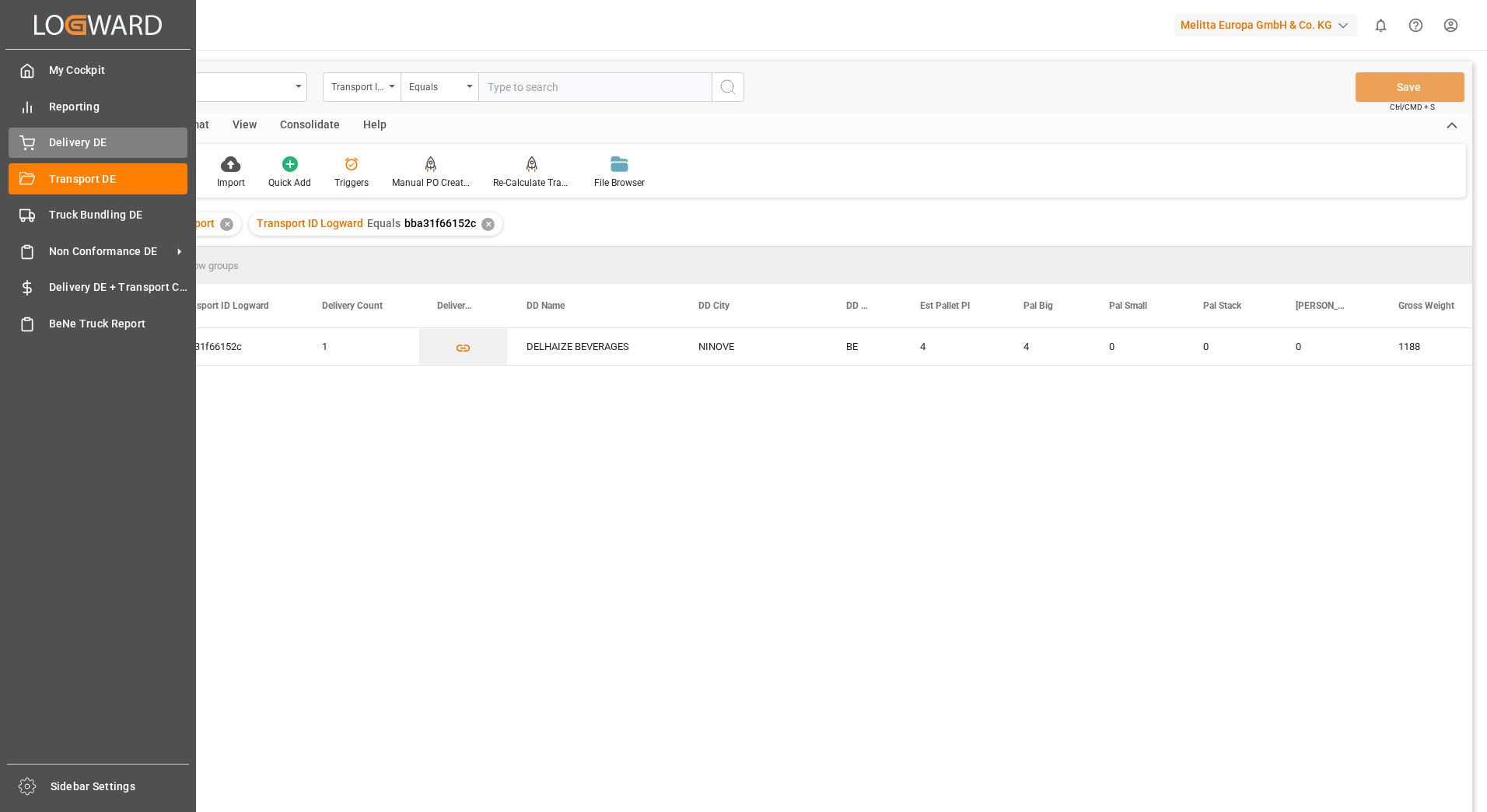
click at [64, 137] on span "Delivery DE" at bounding box center [118, 143] width 140 height 16
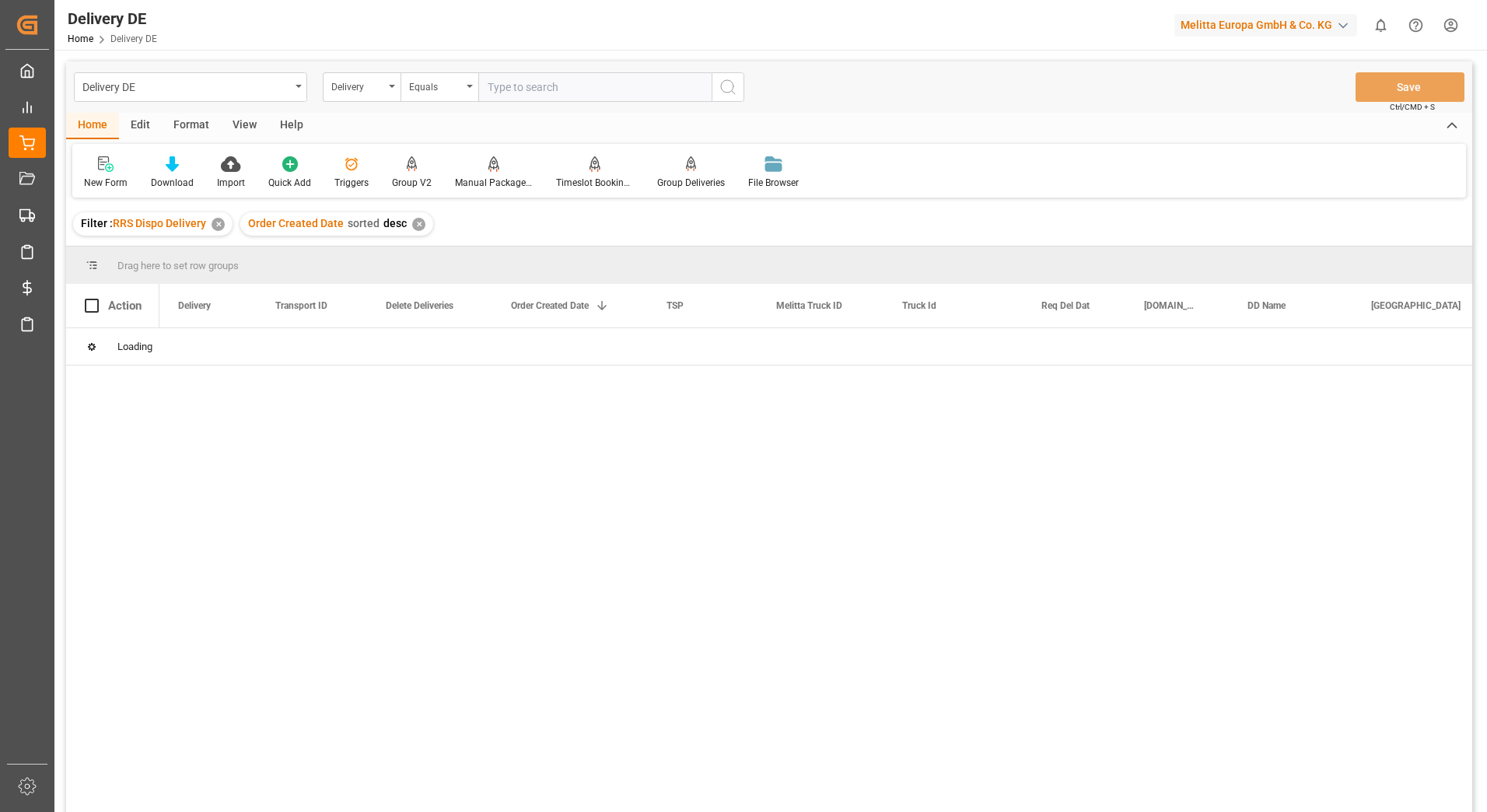
click at [518, 86] on input "text" at bounding box center [595, 87] width 233 height 29
type input "2"
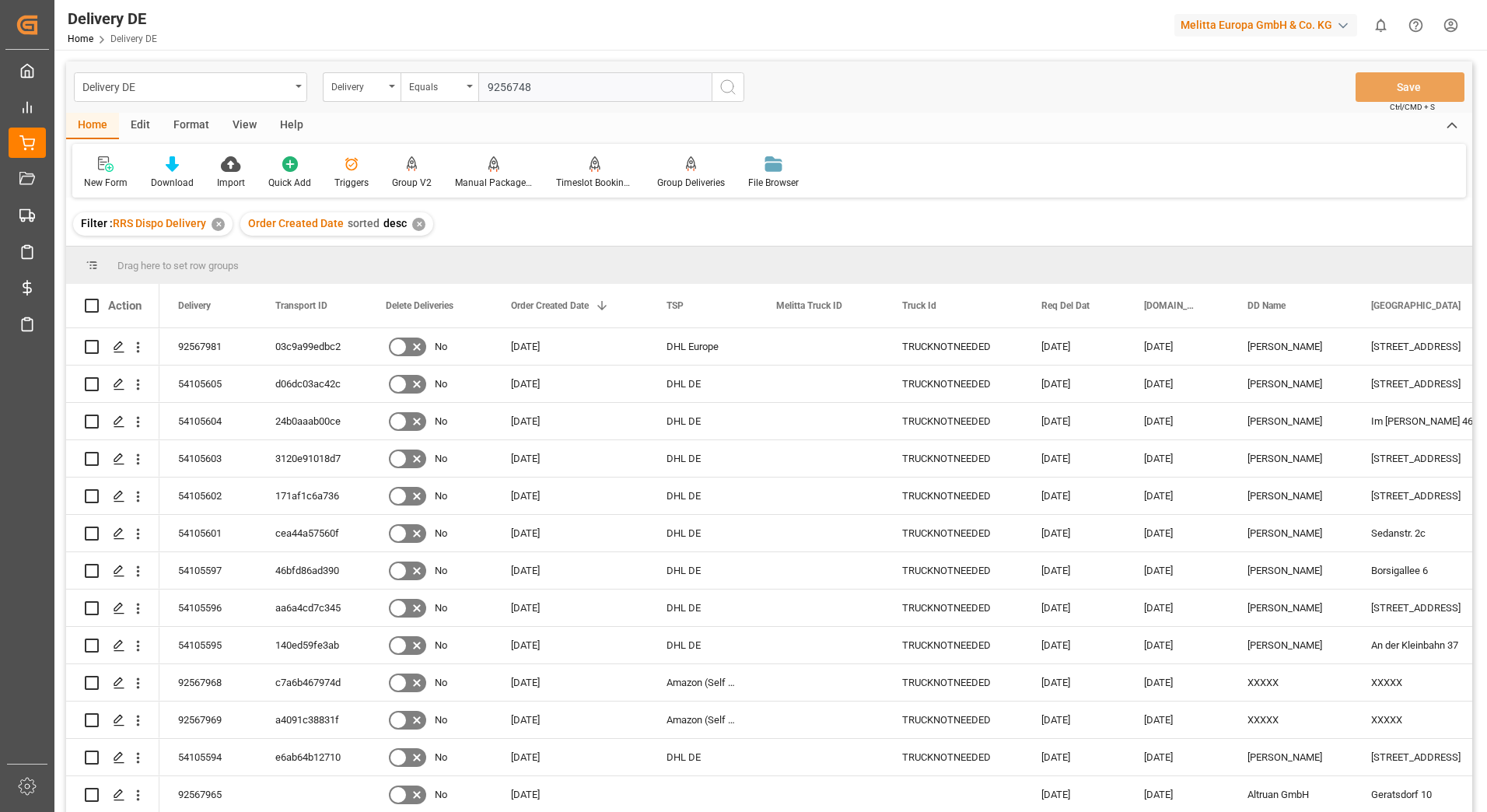
type input "92567487"
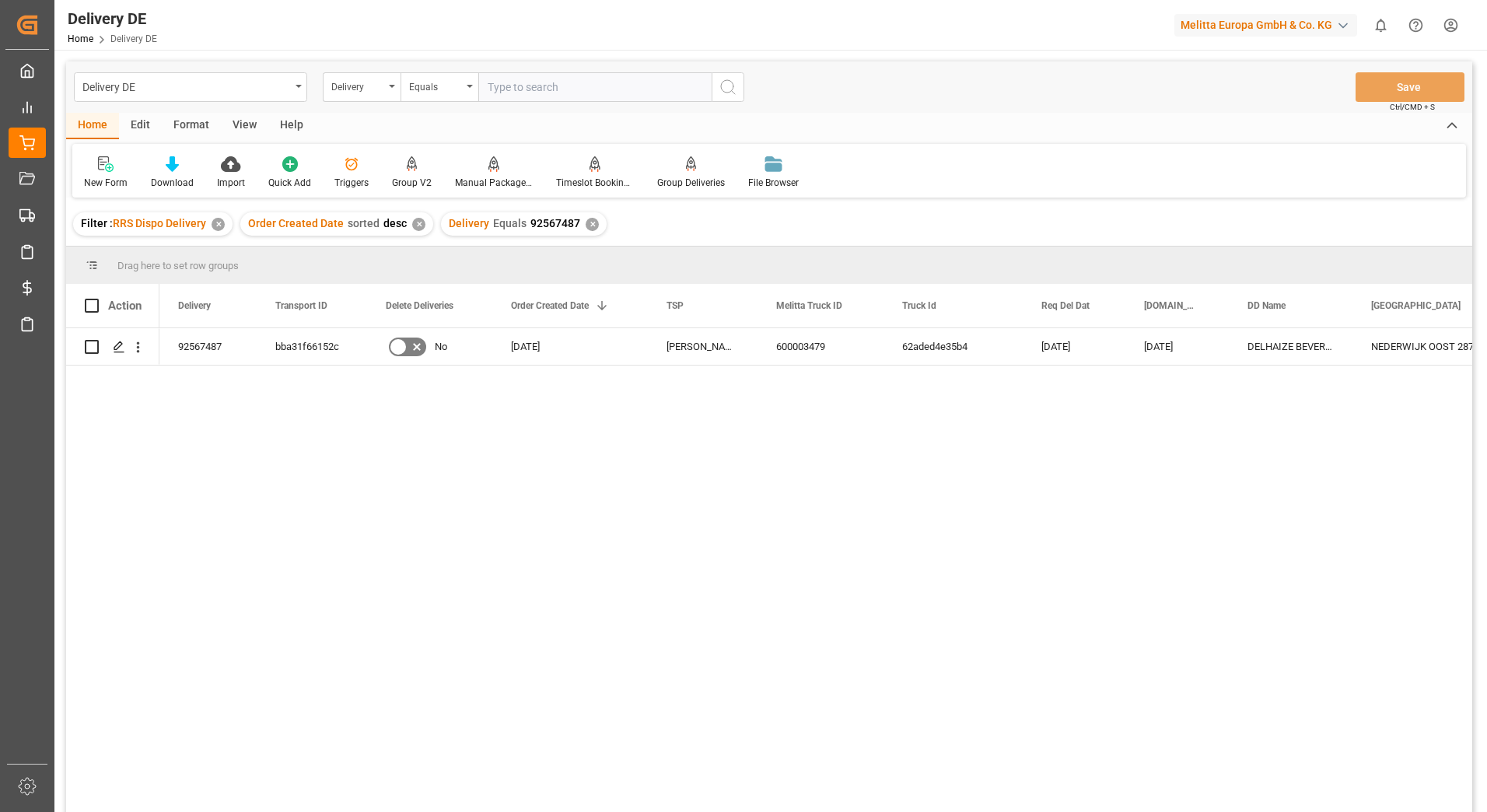
click at [1445, 25] on html "Created by potrace 1.15, written by [PERSON_NAME] [DATE]-[DATE] Created by potr…" at bounding box center [744, 406] width 1487 height 812
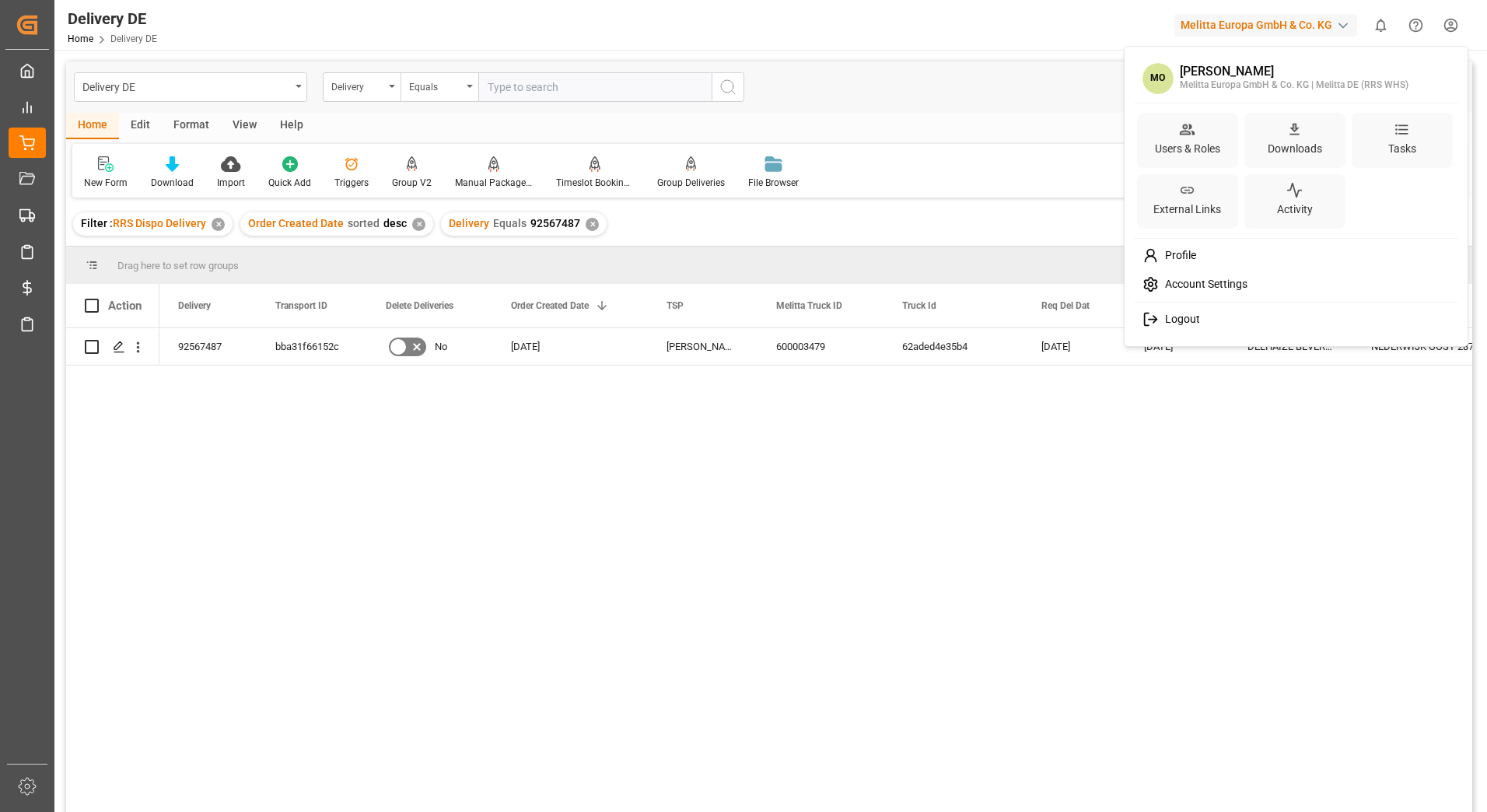
click at [1164, 319] on span "Logout" at bounding box center [1179, 319] width 42 height 14
